Goal: Information Seeking & Learning: Learn about a topic

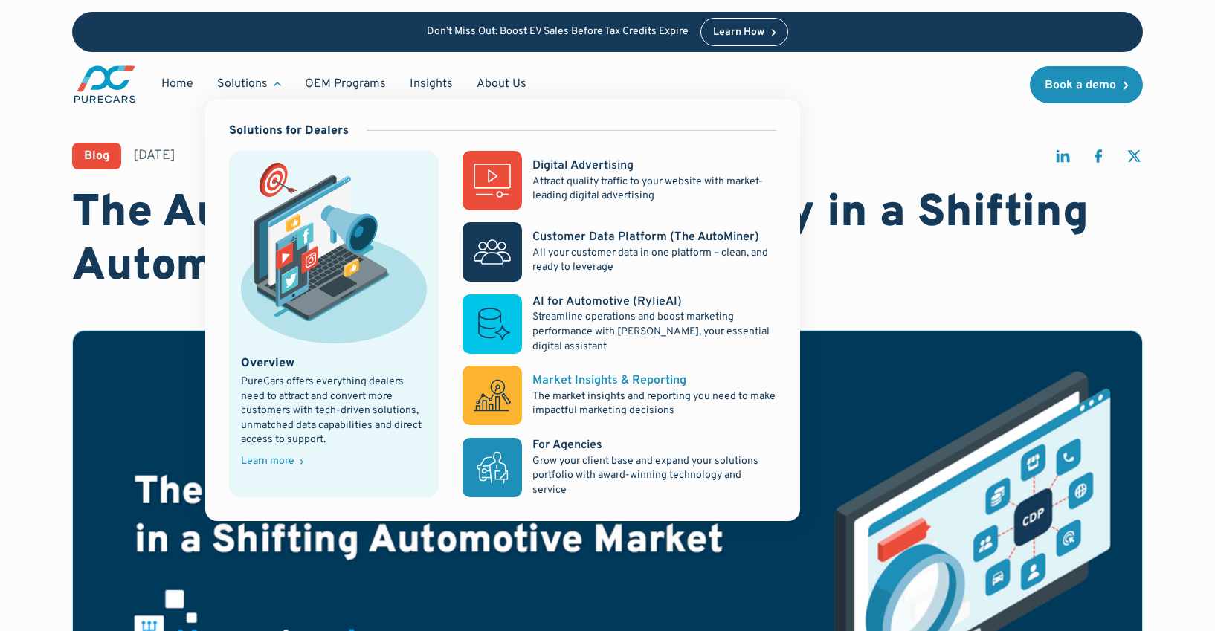
click at [564, 378] on div "Market Insights & Reporting" at bounding box center [609, 380] width 154 height 16
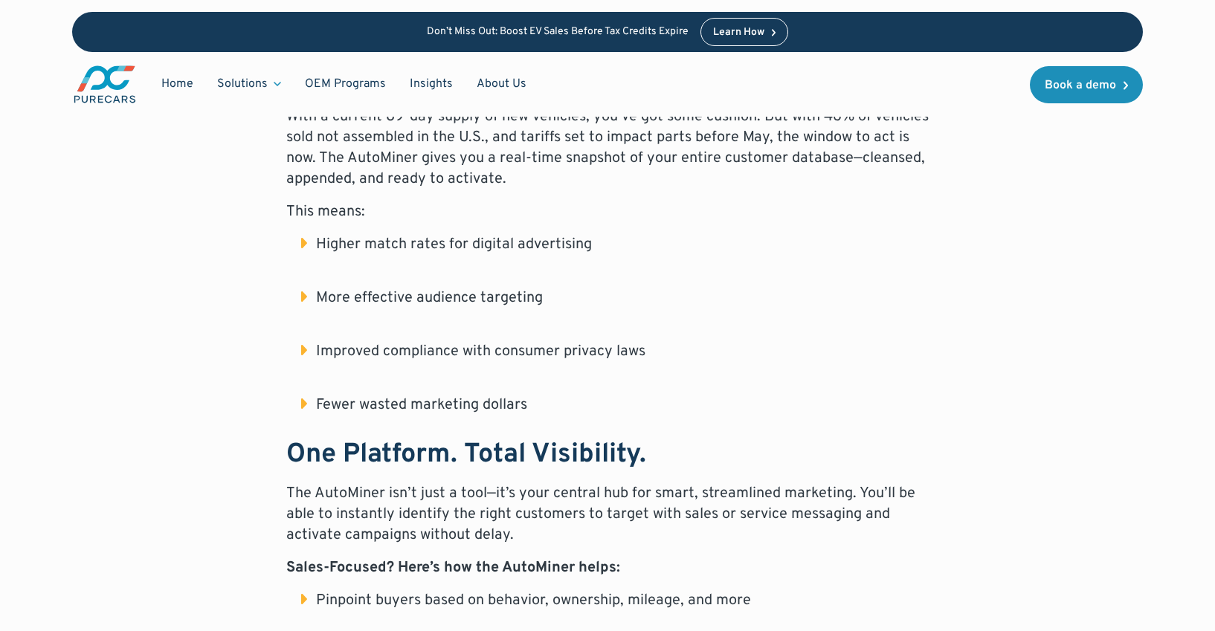
scroll to position [972, 0]
